Goal: Task Accomplishment & Management: Manage account settings

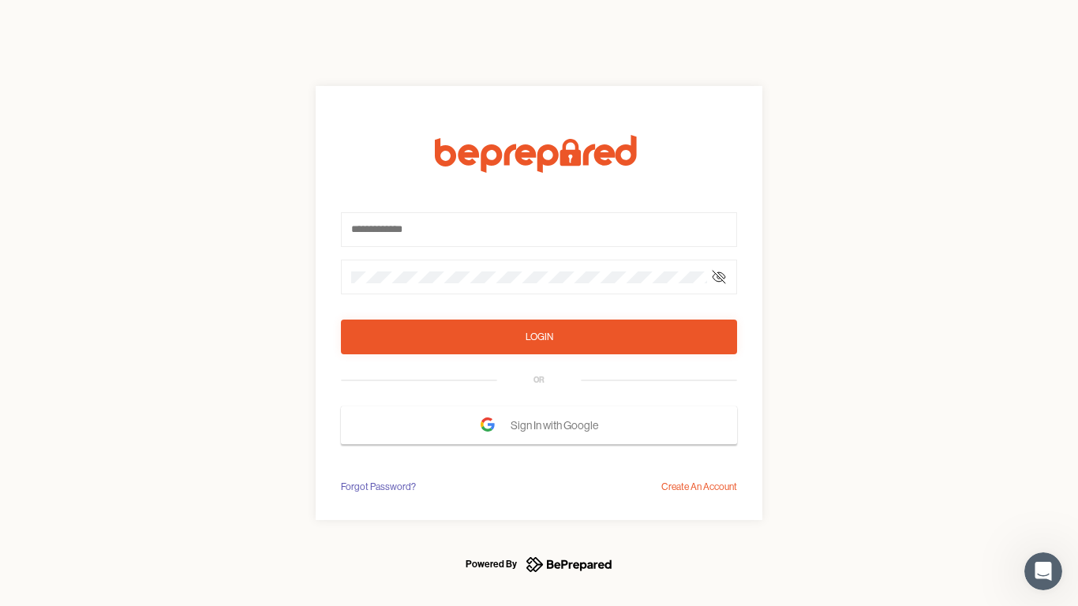
click at [539, 303] on form "Login OR Sign In with Google" at bounding box center [539, 289] width 396 height 309
click at [719, 277] on icon at bounding box center [719, 277] width 13 height 13
click at [539, 337] on div "Login" at bounding box center [540, 337] width 28 height 16
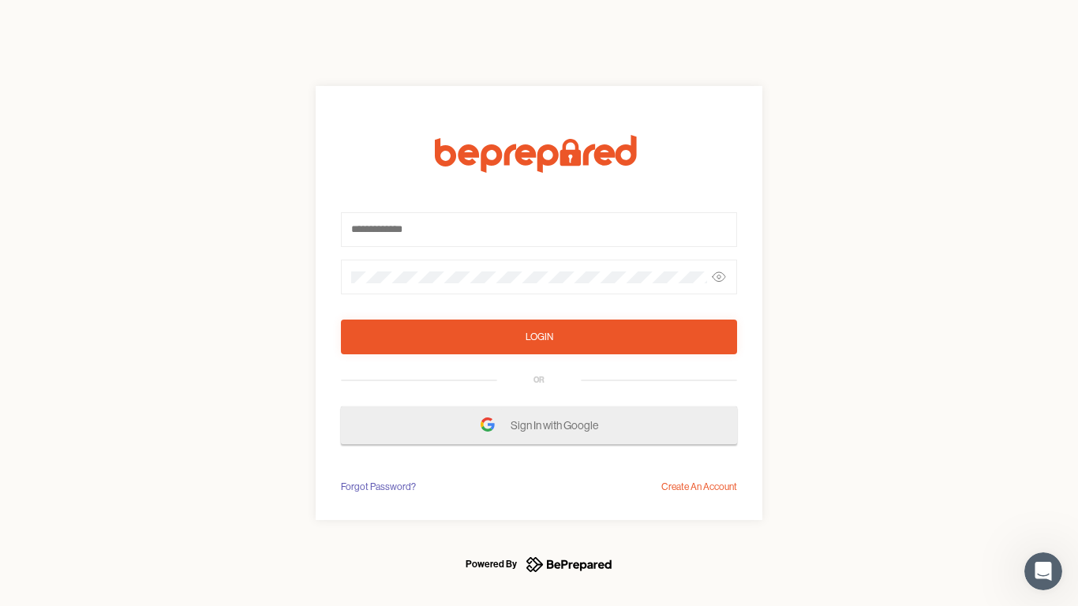
click at [539, 425] on span "Sign In with Google" at bounding box center [559, 425] width 96 height 28
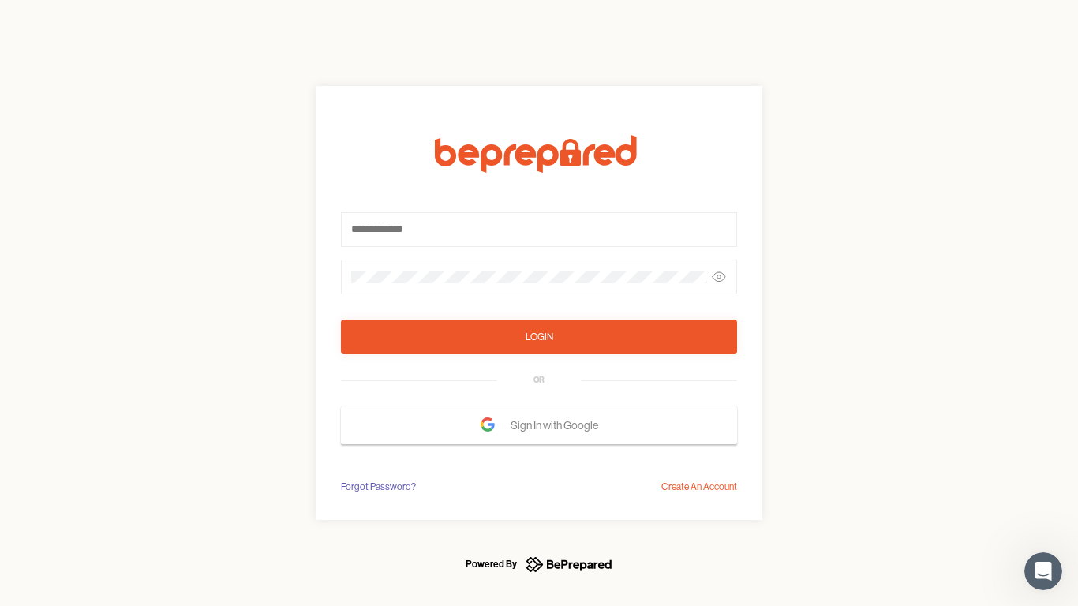
click at [377, 487] on div "Forgot Password?" at bounding box center [378, 487] width 75 height 16
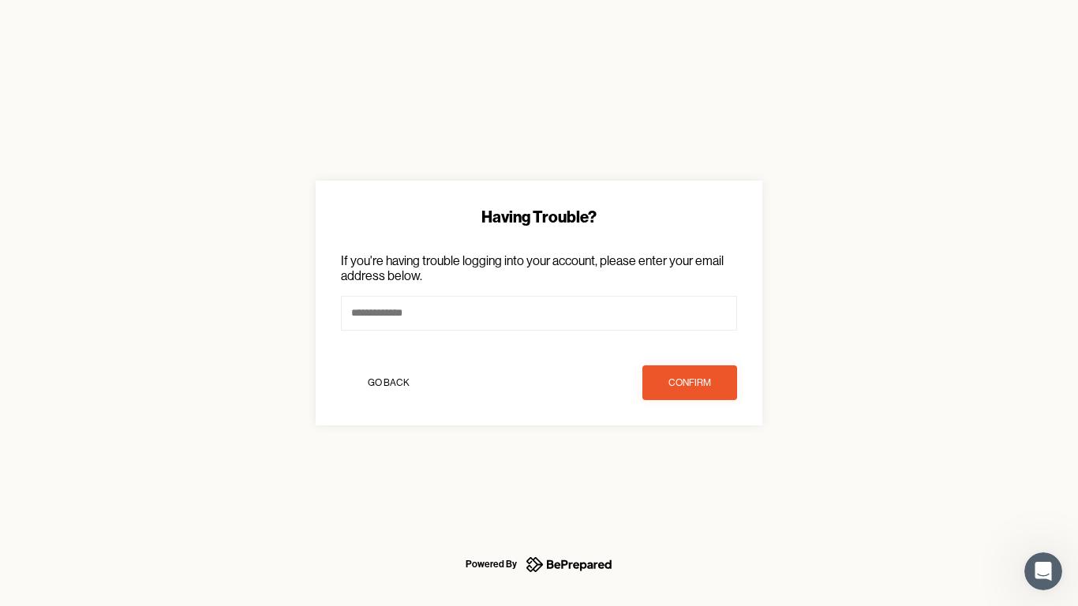
click at [699, 487] on div "Having Trouble? If you're having trouble logging into your account, please ente…" at bounding box center [539, 303] width 1078 height 606
click at [1043, 571] on icon "Open Intercom Messenger" at bounding box center [1044, 572] width 26 height 26
